Goal: Task Accomplishment & Management: Use online tool/utility

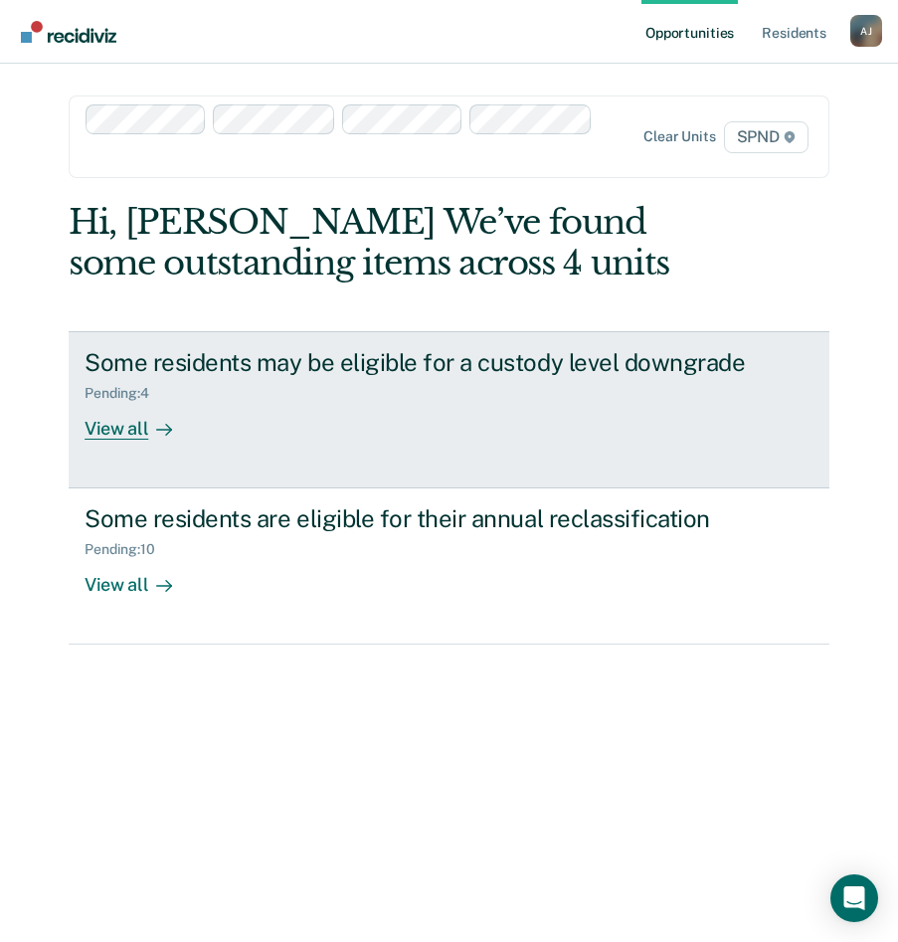
click at [128, 434] on div "View all" at bounding box center [140, 420] width 111 height 39
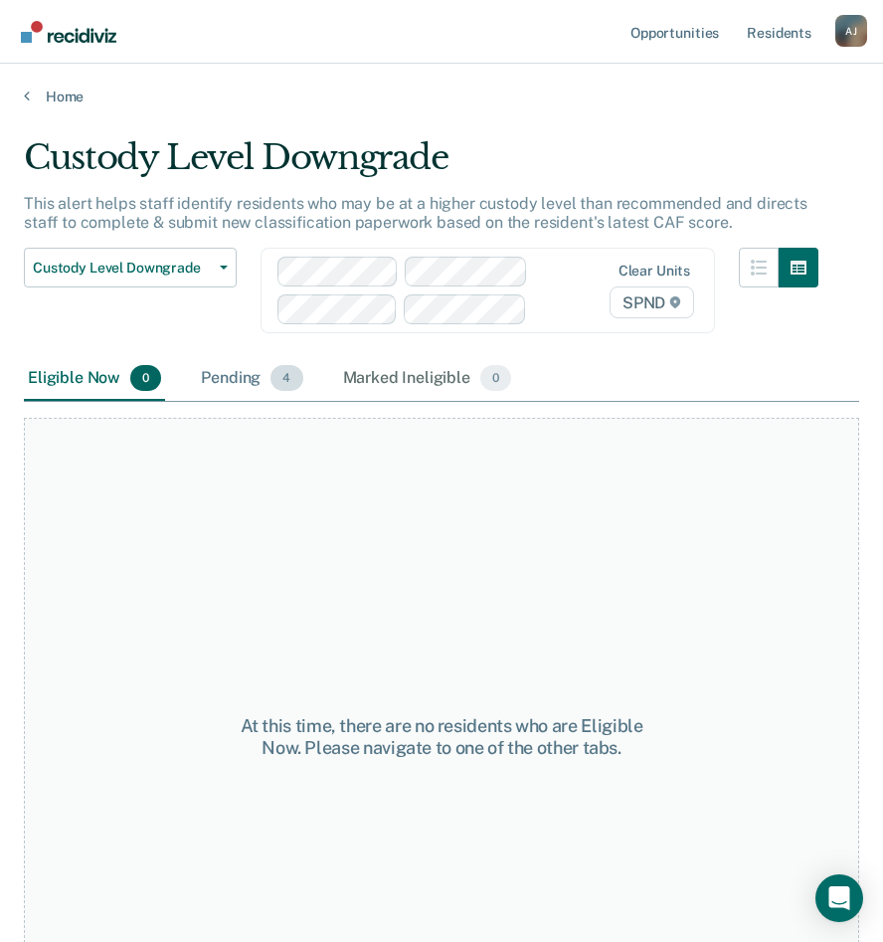
click at [222, 370] on div "Pending 4" at bounding box center [251, 379] width 109 height 44
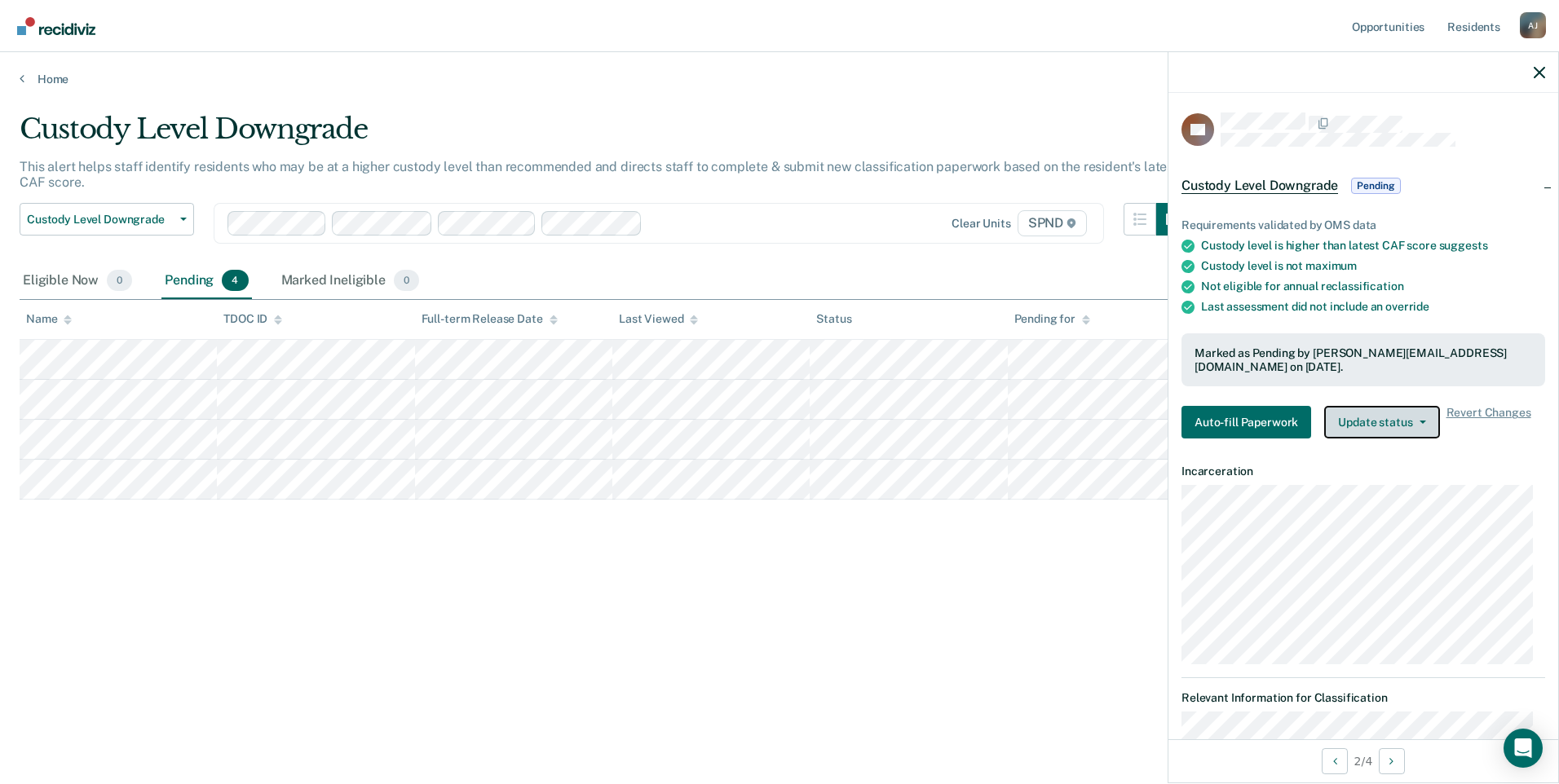
click at [735, 417] on button "Update status" at bounding box center [1382, 422] width 115 height 33
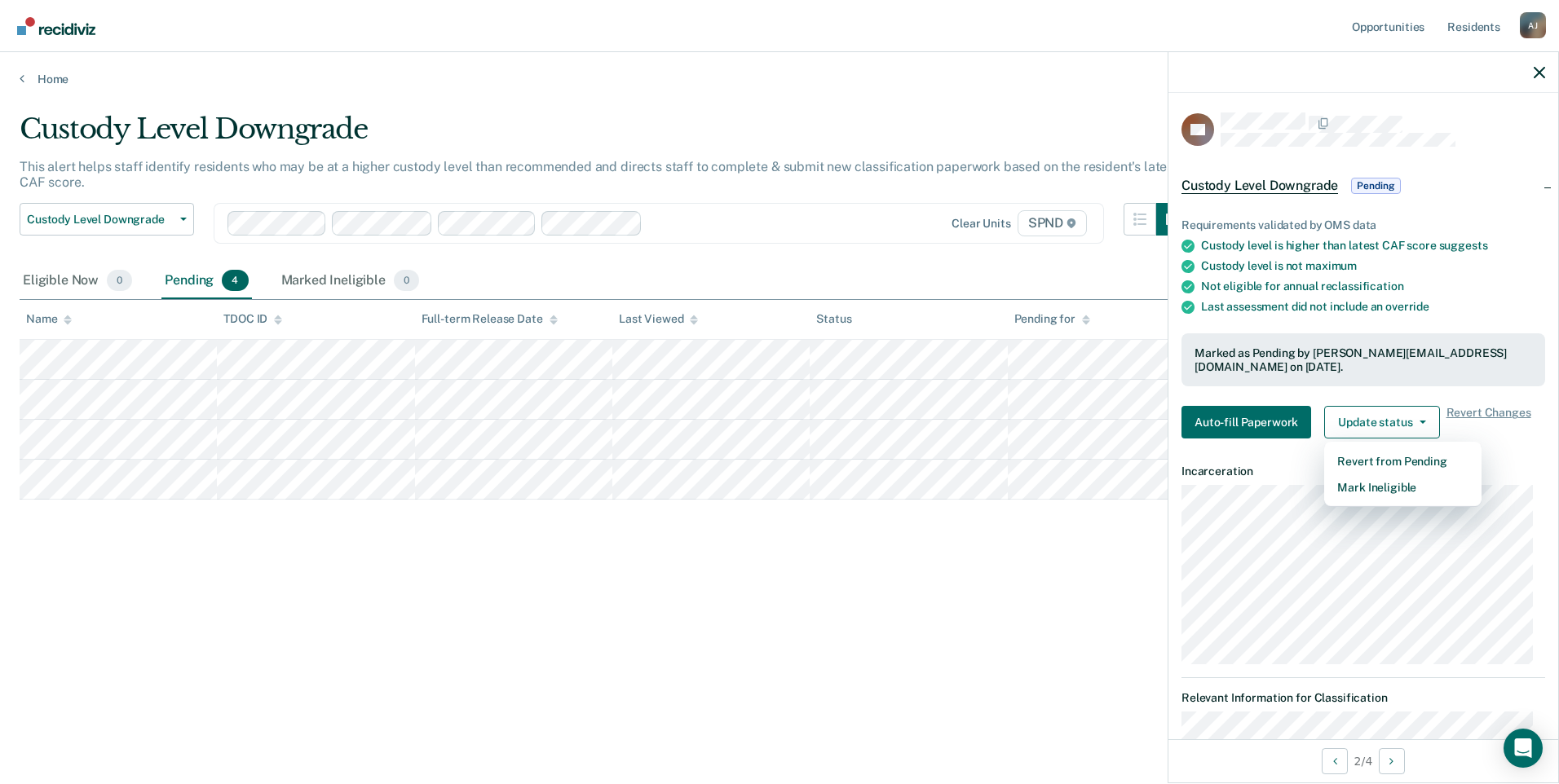
click at [554, 558] on div "Custody Level Downgrade This alert helps staff identify residents who may be at…" at bounding box center [780, 387] width 1520 height 550
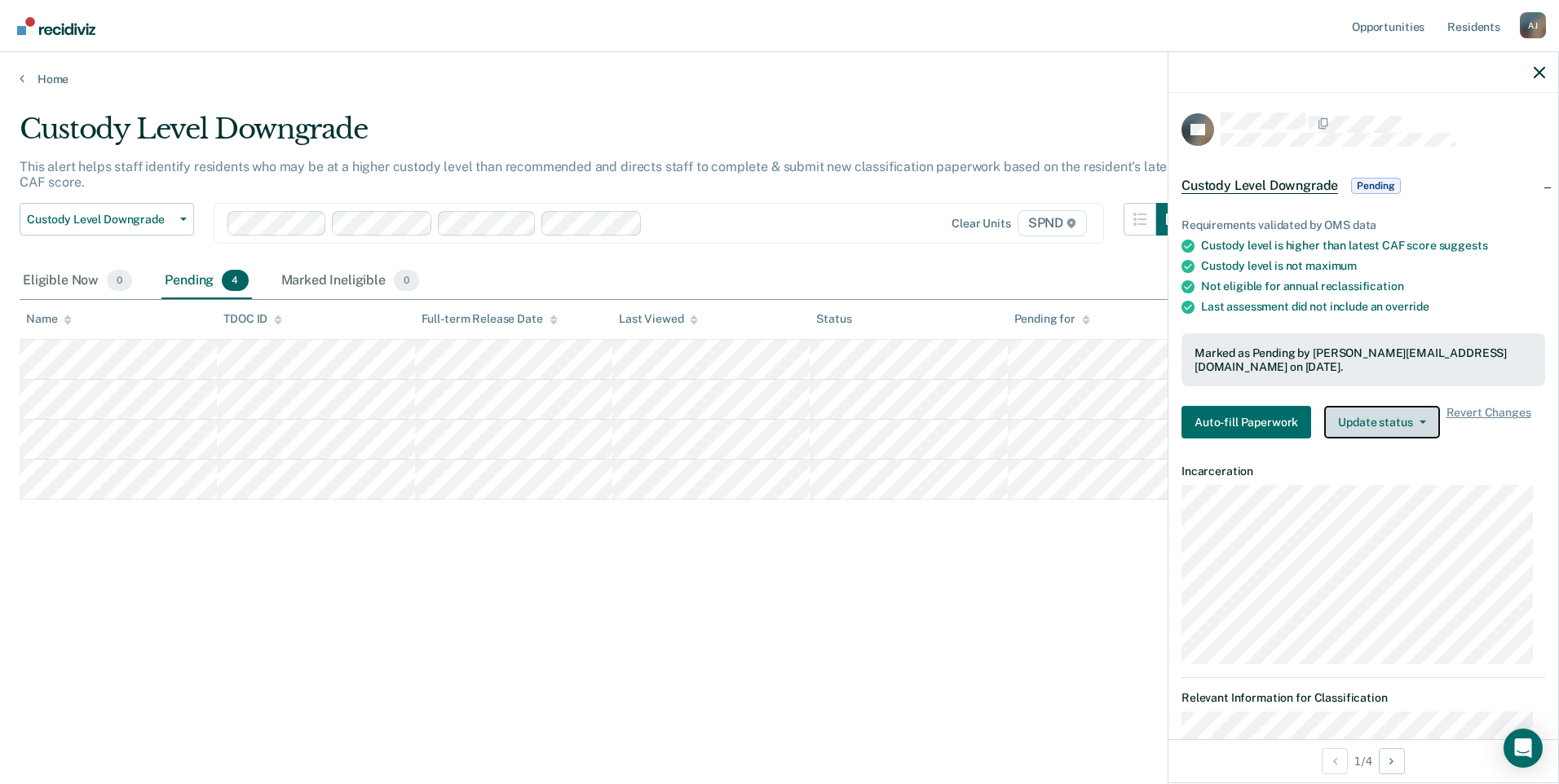
click at [735, 415] on button "Update status" at bounding box center [1382, 422] width 115 height 33
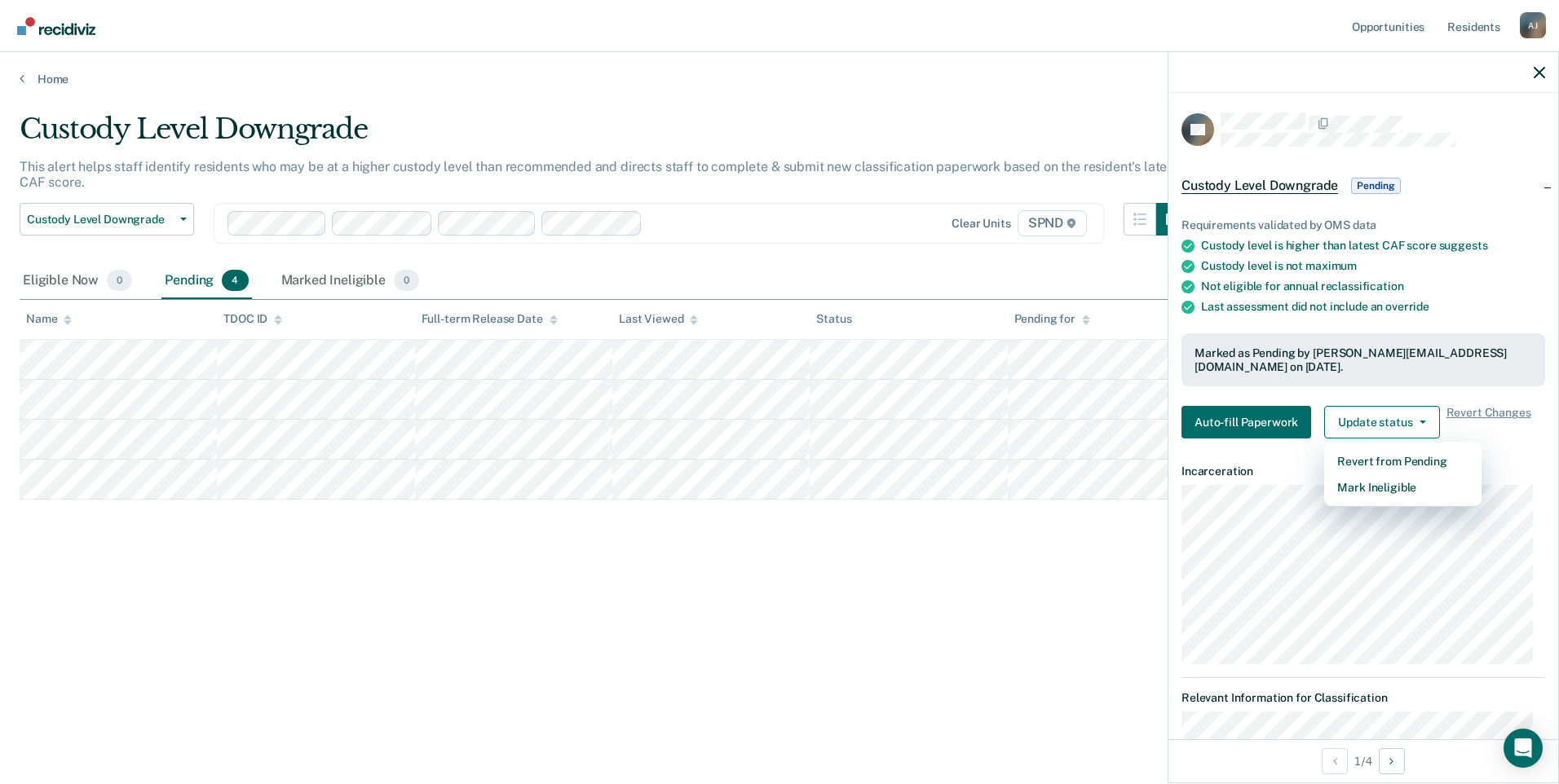
click at [735, 681] on div "Custody Level Downgrade This alert helps staff identify residents who may be at…" at bounding box center [780, 413] width 1520 height 601
click at [34, 83] on link "Home" at bounding box center [780, 79] width 1520 height 15
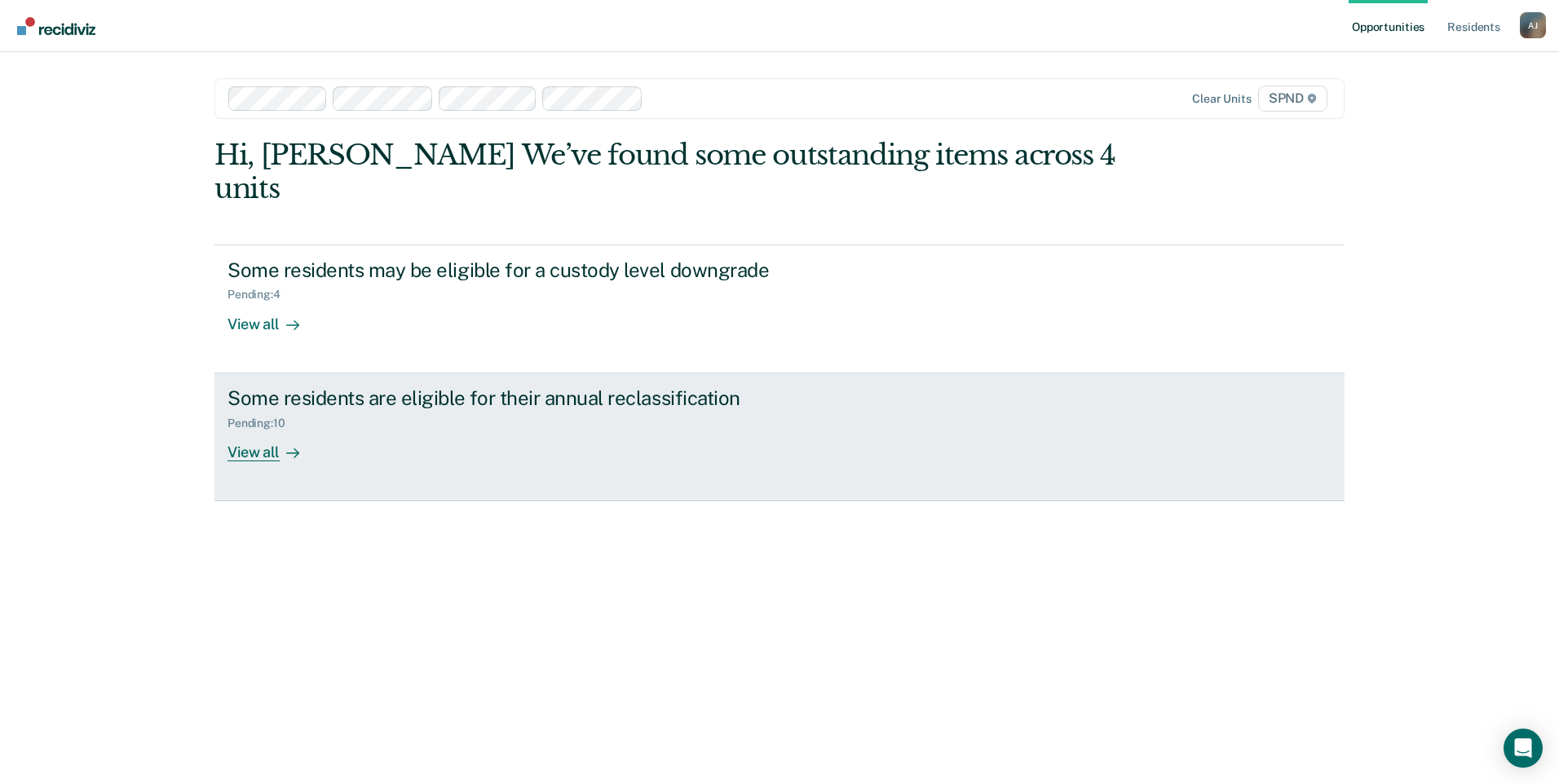
click at [293, 446] on icon at bounding box center [293, 453] width 13 height 13
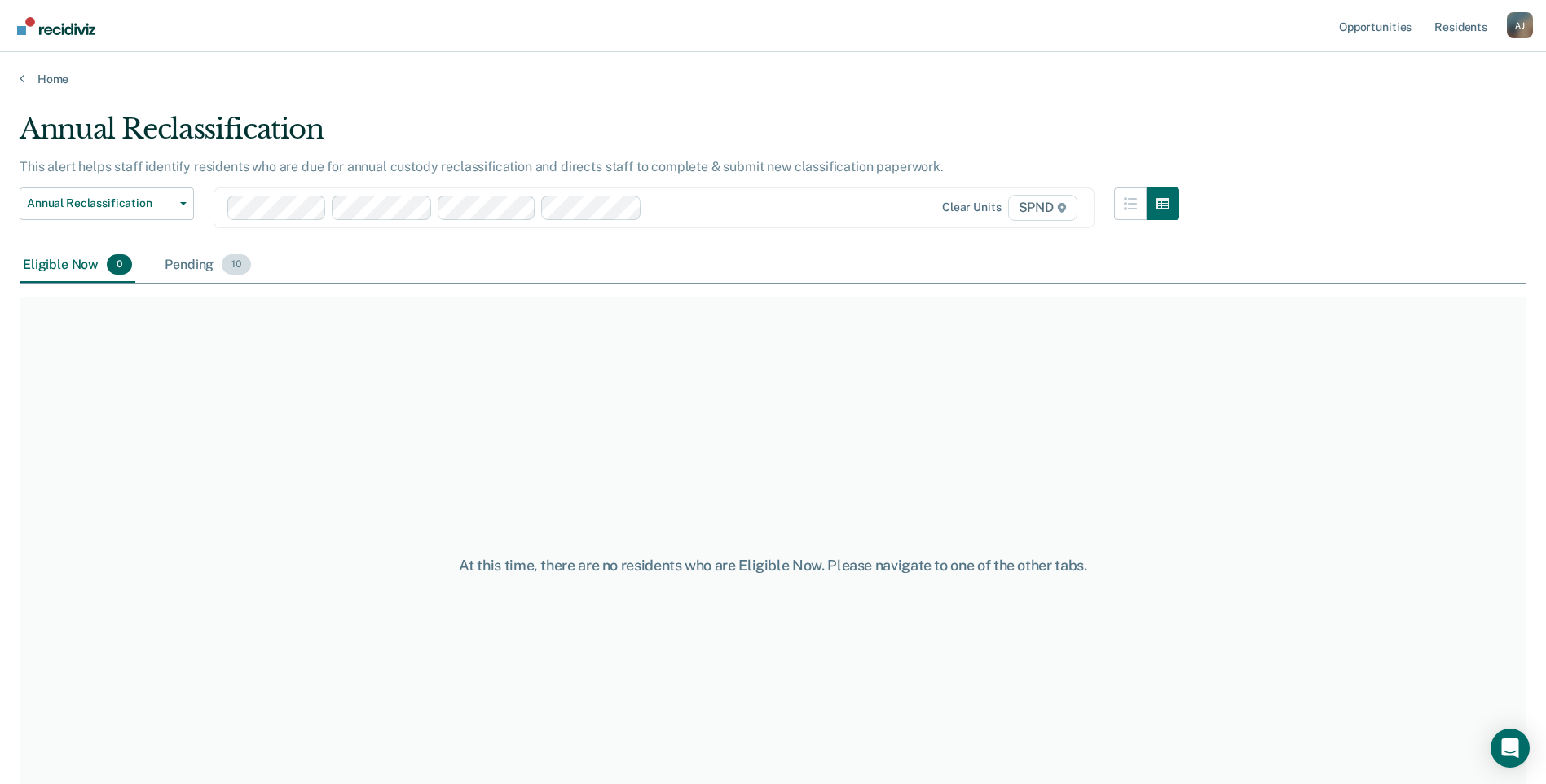
click at [194, 252] on div "Pending 10" at bounding box center [207, 265] width 93 height 36
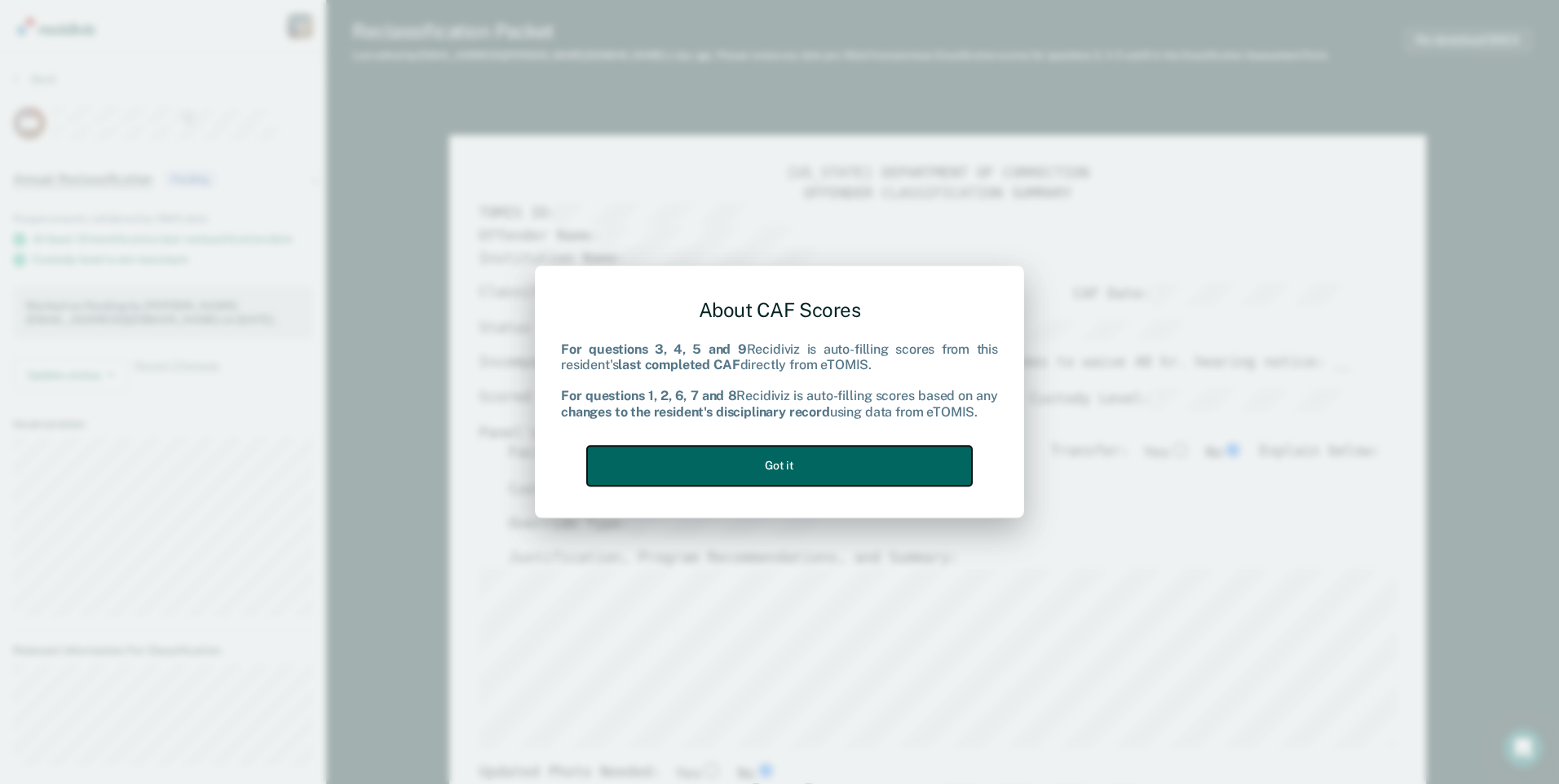
click at [735, 471] on button "Got it" at bounding box center [780, 465] width 385 height 40
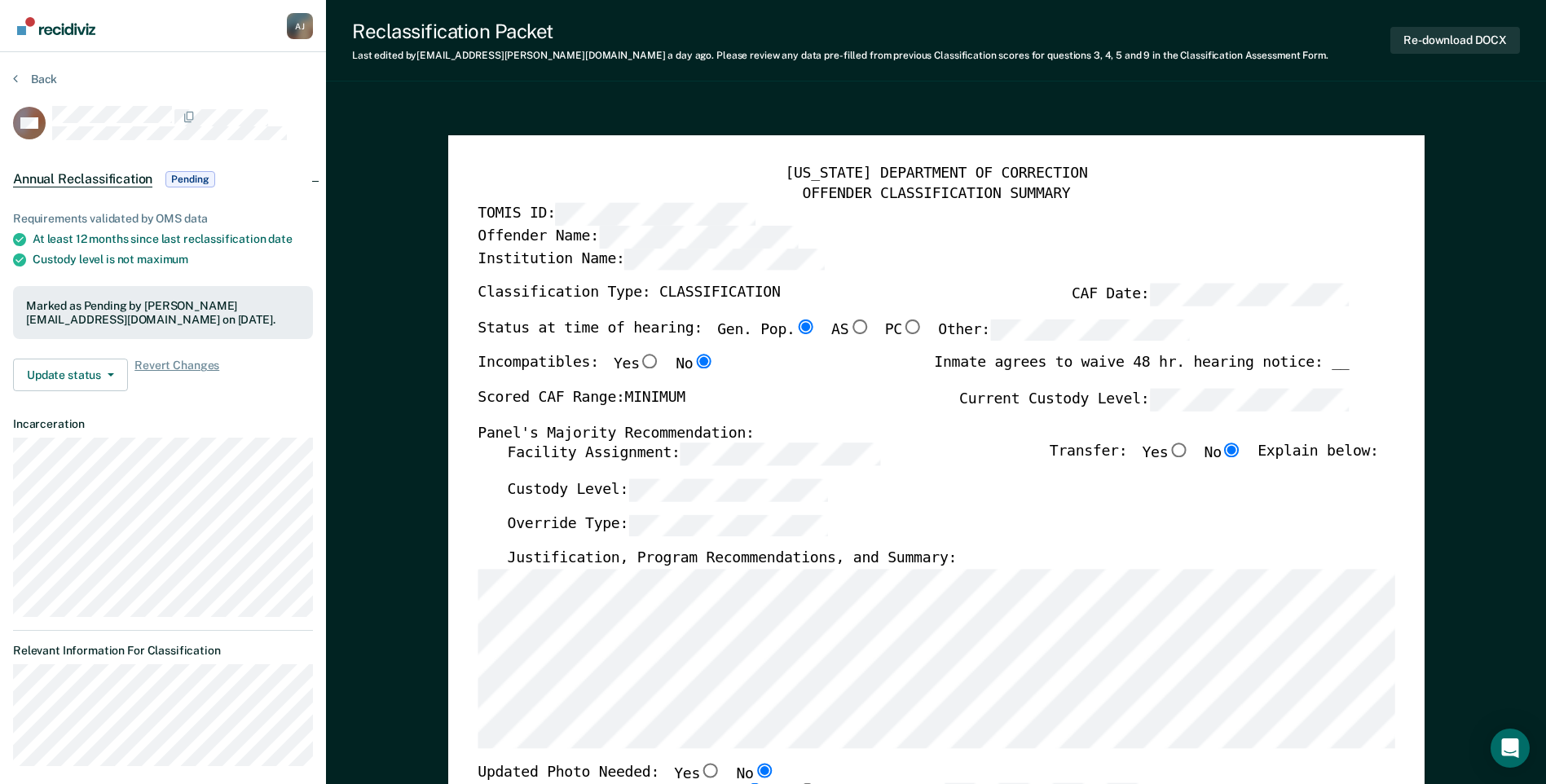
type textarea "x"
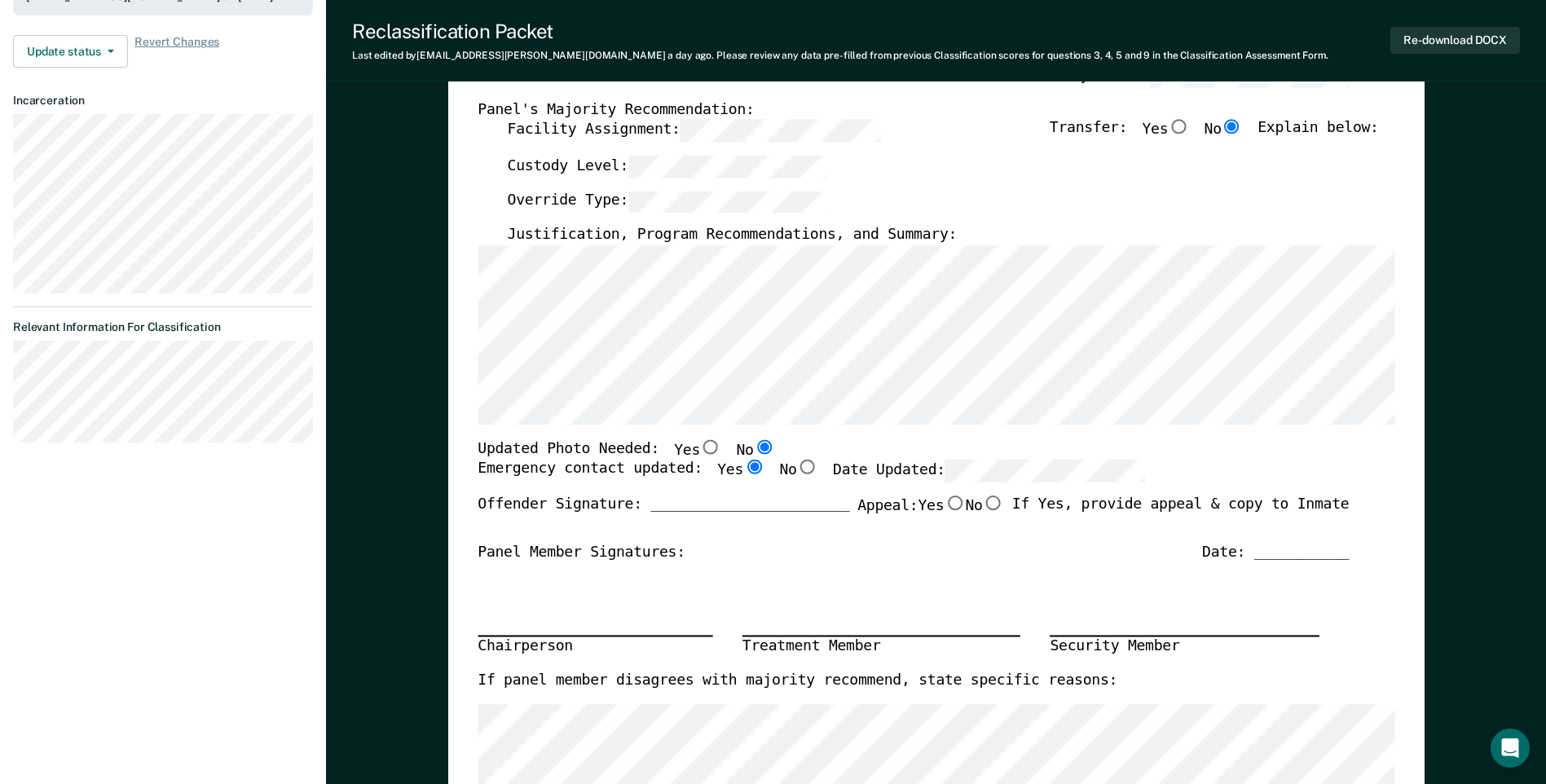
scroll to position [244, 0]
